Goal: Check status: Check status

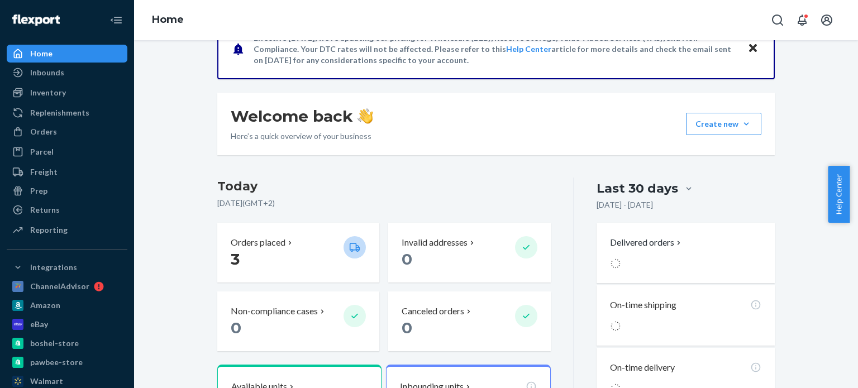
scroll to position [279, 0]
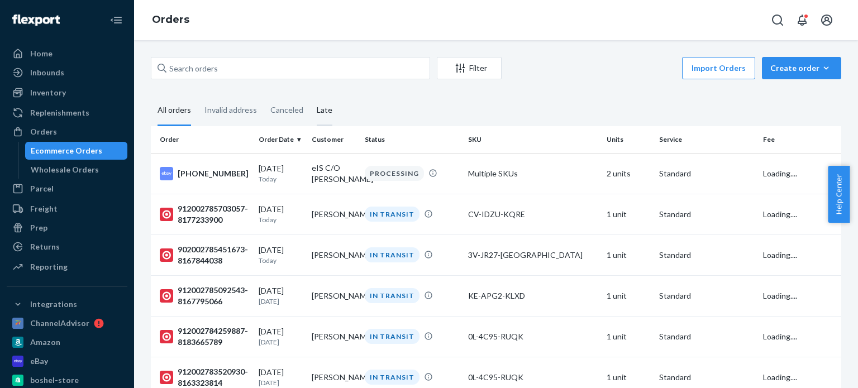
click at [324, 112] on div "Late" at bounding box center [325, 111] width 16 height 31
click at [310, 96] on input "Late" at bounding box center [310, 96] width 0 height 0
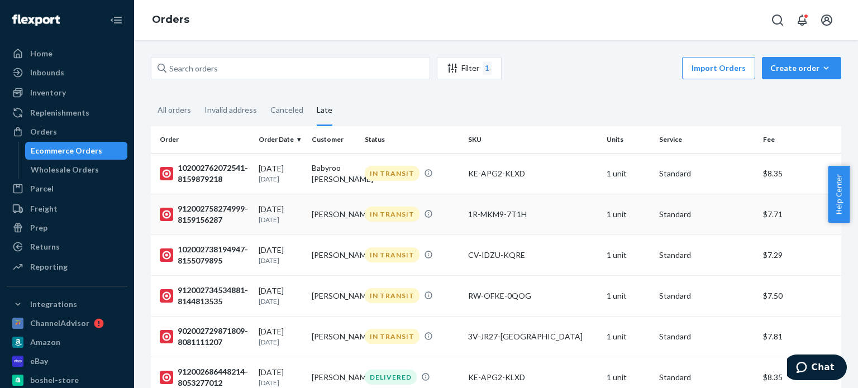
scroll to position [56, 0]
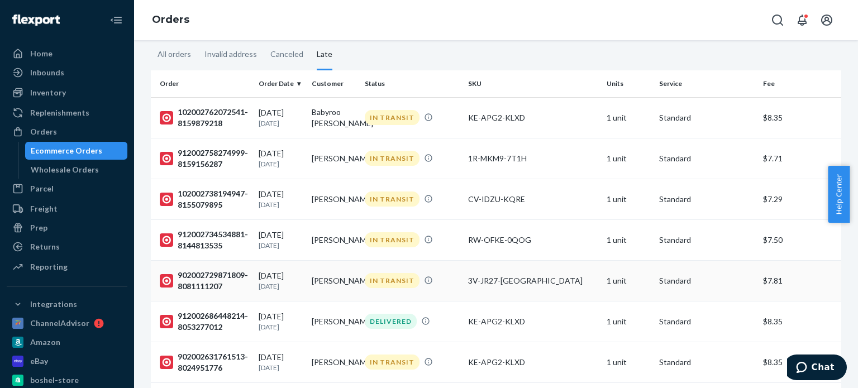
click at [279, 291] on p "[DATE]" at bounding box center [281, 286] width 44 height 9
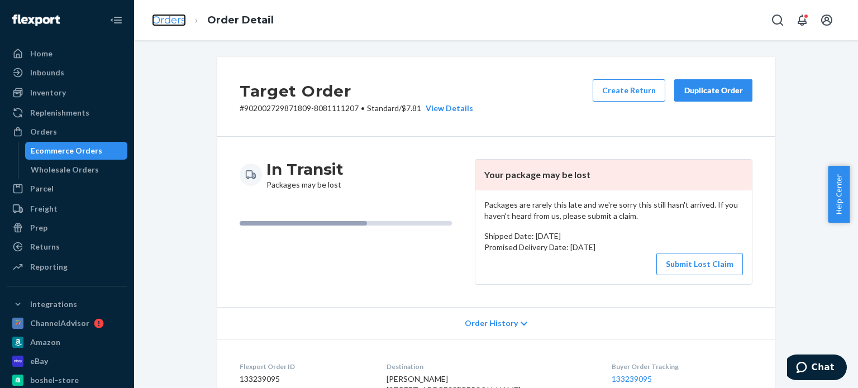
click at [179, 16] on link "Orders" at bounding box center [169, 20] width 34 height 12
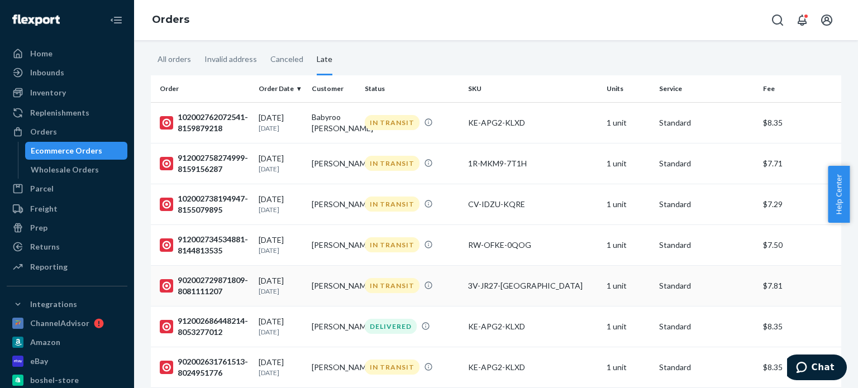
scroll to position [56, 0]
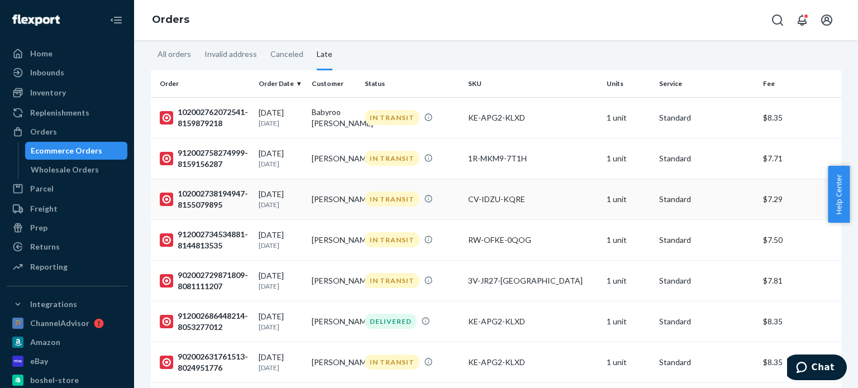
click at [220, 204] on div "102002738194947-8155079895" at bounding box center [205, 199] width 90 height 22
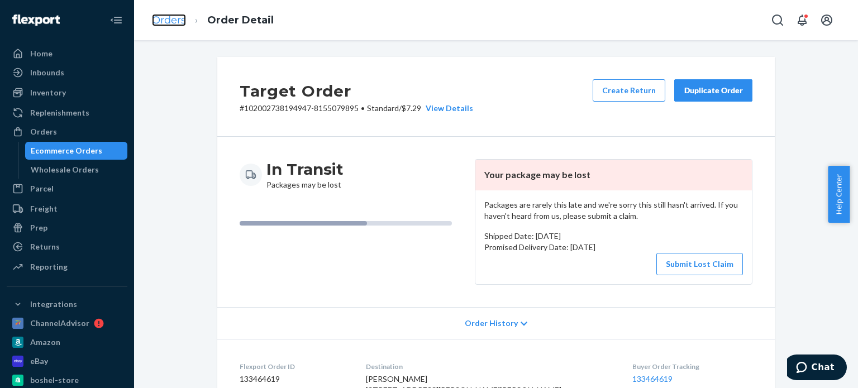
click at [182, 26] on link "Orders" at bounding box center [169, 20] width 34 height 12
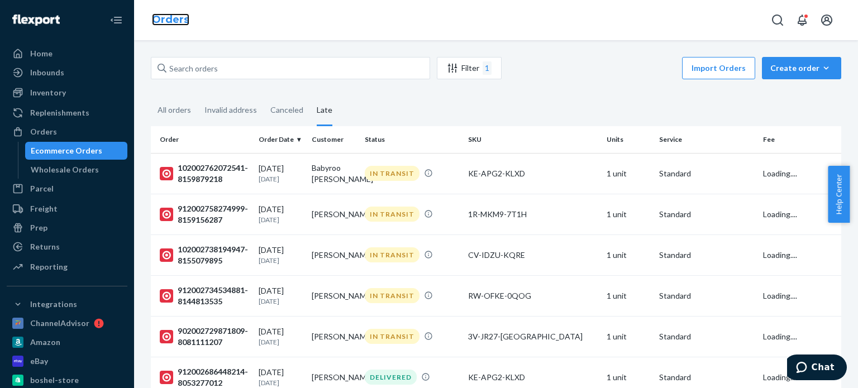
click at [174, 20] on link "Orders" at bounding box center [170, 19] width 37 height 12
click at [208, 223] on div "912002758274999-8159156287" at bounding box center [205, 214] width 90 height 22
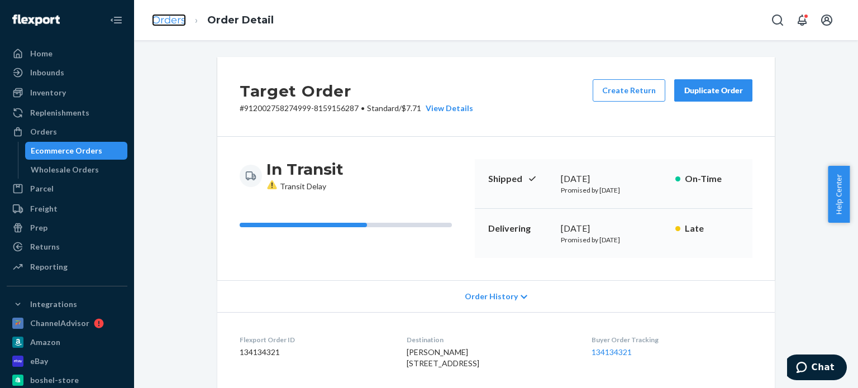
click at [168, 21] on link "Orders" at bounding box center [169, 20] width 34 height 12
